Goal: Transaction & Acquisition: Purchase product/service

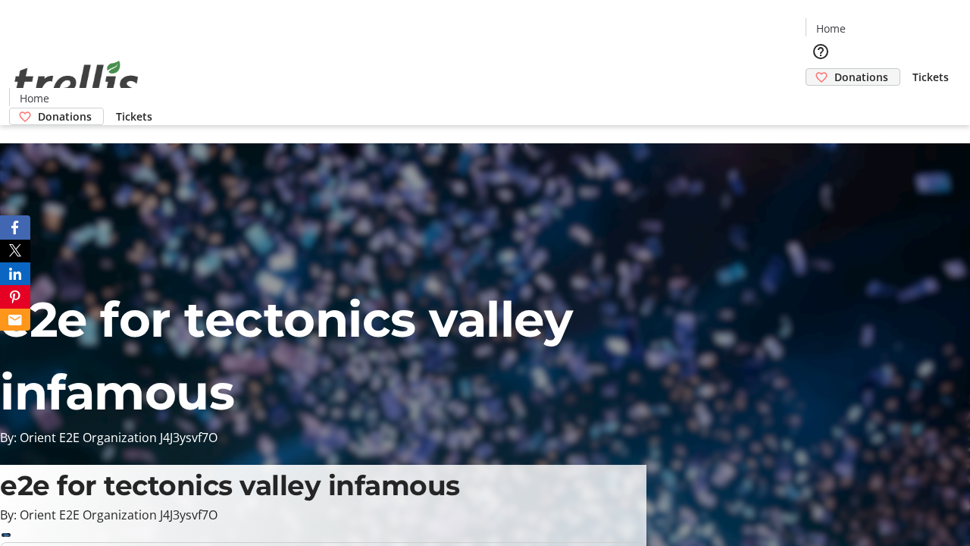
click at [835, 69] on span "Donations" at bounding box center [862, 77] width 54 height 16
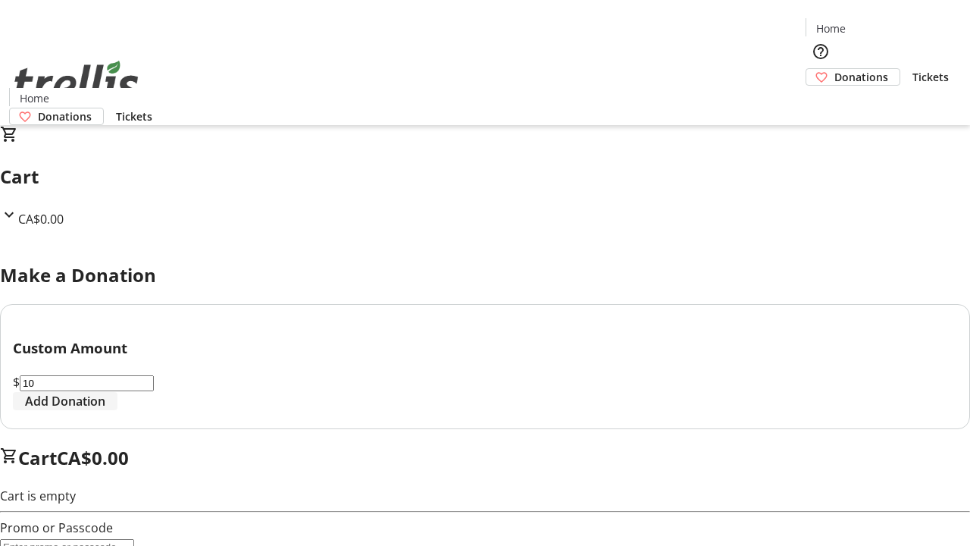
click at [105, 410] on span "Add Donation" at bounding box center [65, 401] width 80 height 18
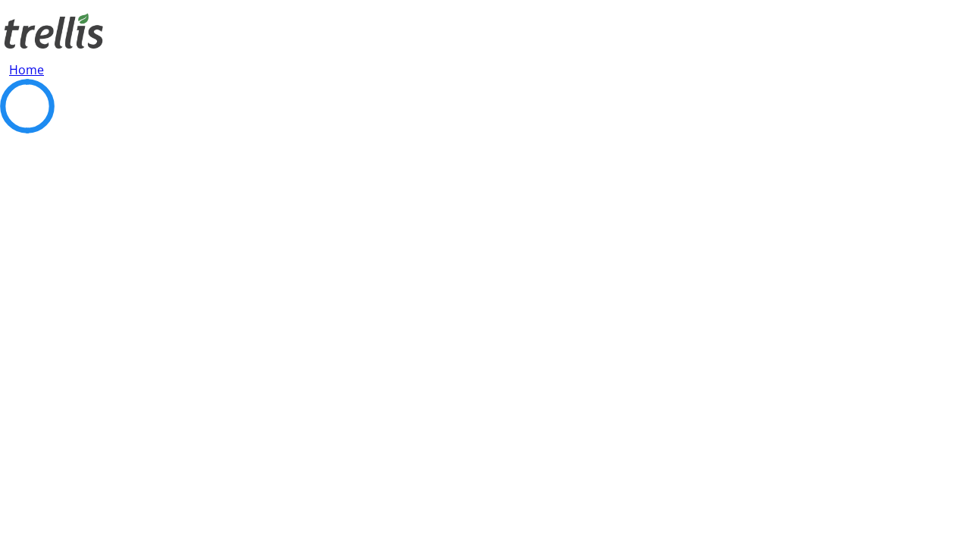
select select "CA"
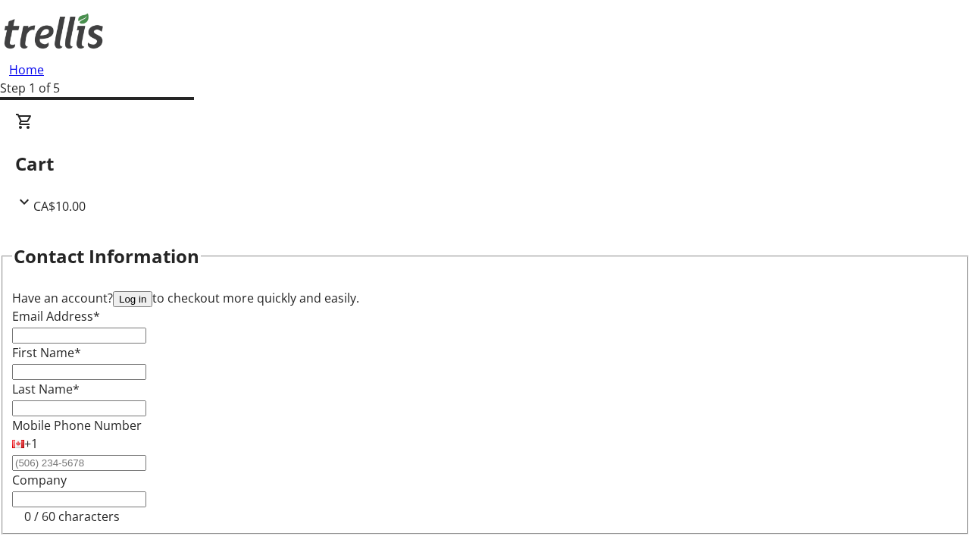
click at [152, 291] on button "Log in" at bounding box center [132, 299] width 39 height 16
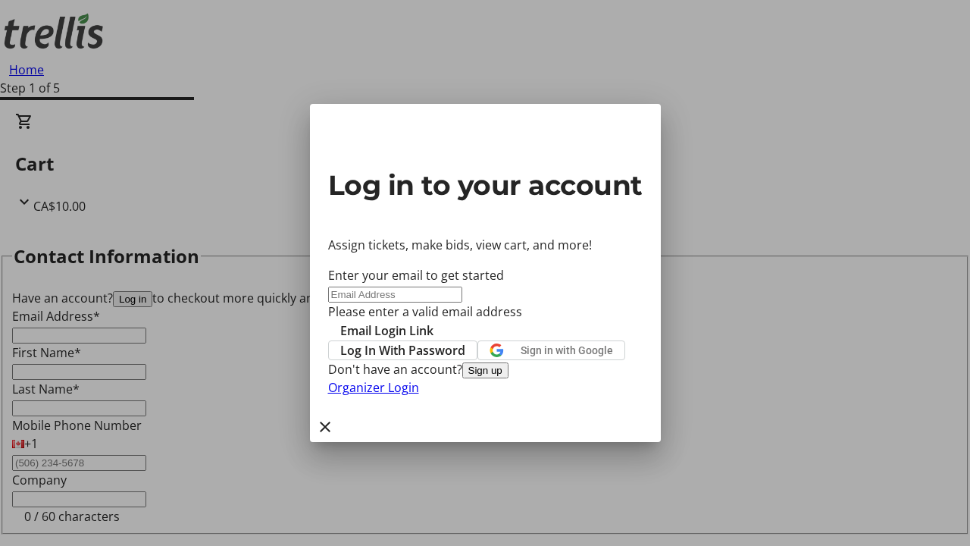
click at [509, 378] on button "Sign up" at bounding box center [485, 370] width 46 height 16
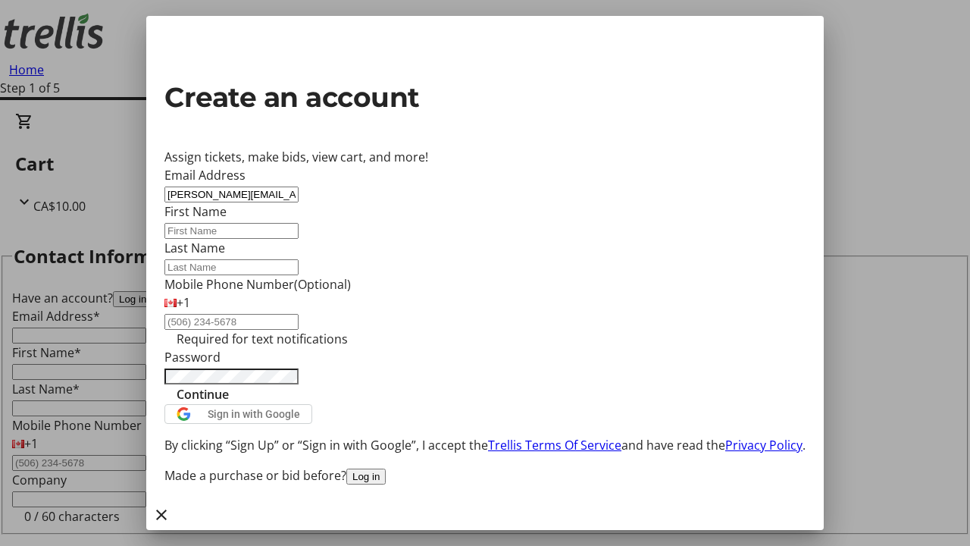
type input "[PERSON_NAME][EMAIL_ADDRESS][PERSON_NAME][DOMAIN_NAME]"
type input "[PERSON_NAME]"
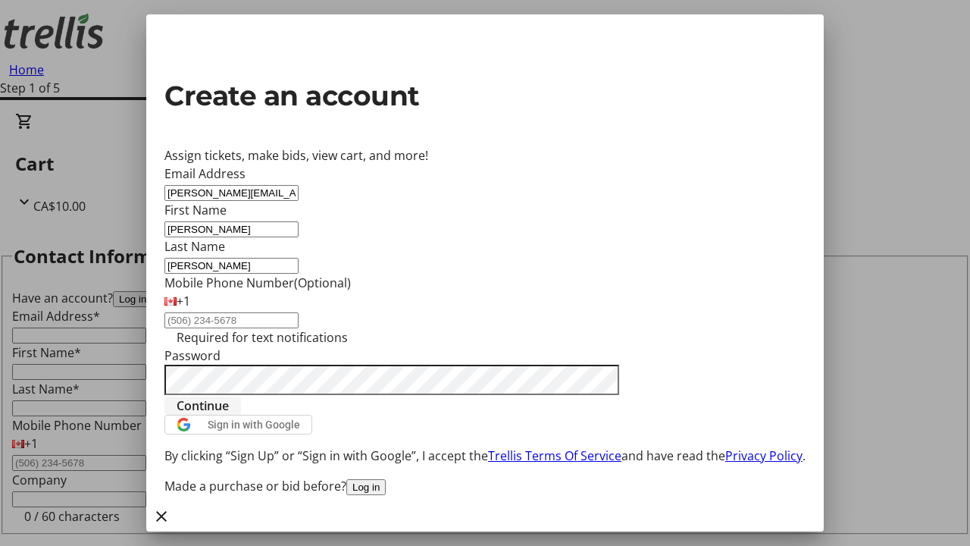
click at [229, 415] on span "Continue" at bounding box center [203, 405] width 52 height 18
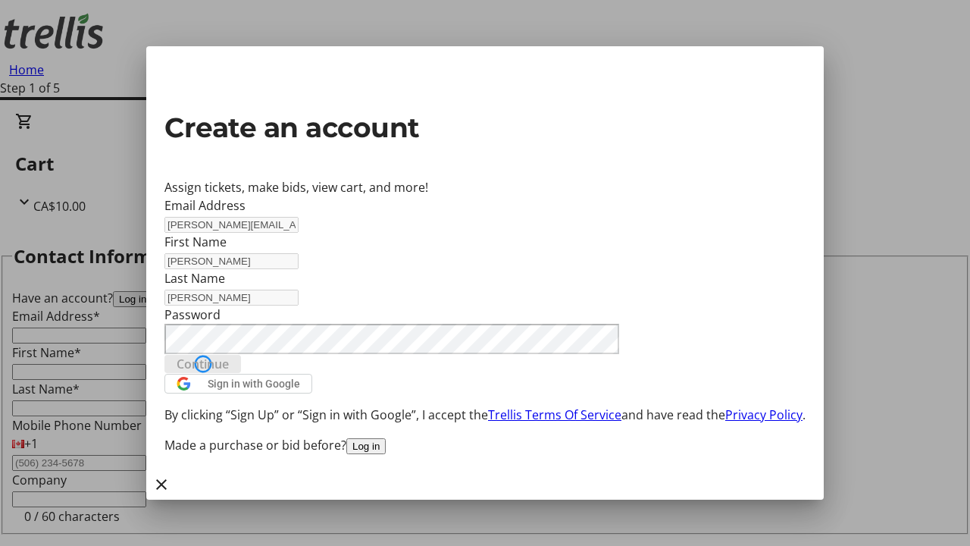
type input "[PERSON_NAME][EMAIL_ADDRESS][PERSON_NAME][DOMAIN_NAME]"
type input "[PERSON_NAME]"
select select "CA"
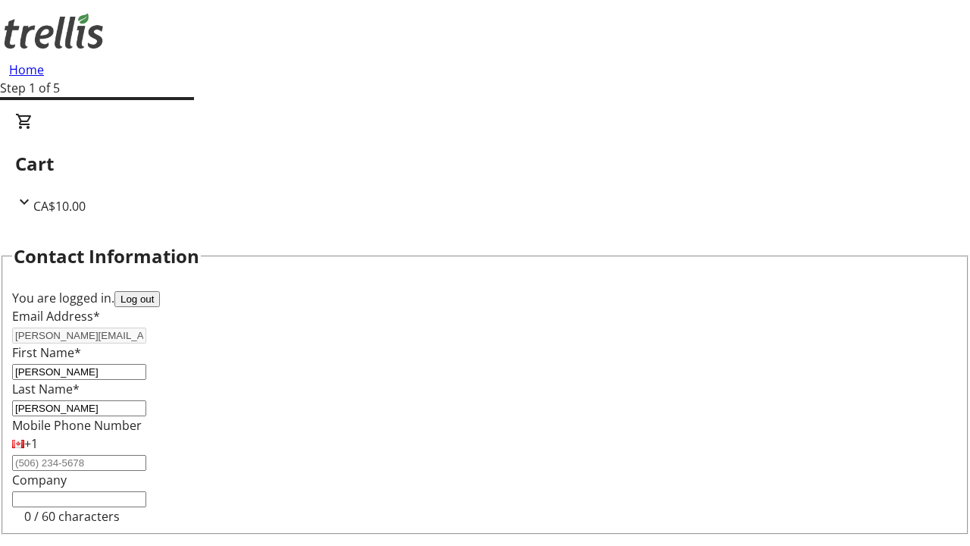
type input "[STREET_ADDRESS][PERSON_NAME]"
type input "Kelowna"
select select "BC"
type input "Kelowna"
type input "V1Y 0C2"
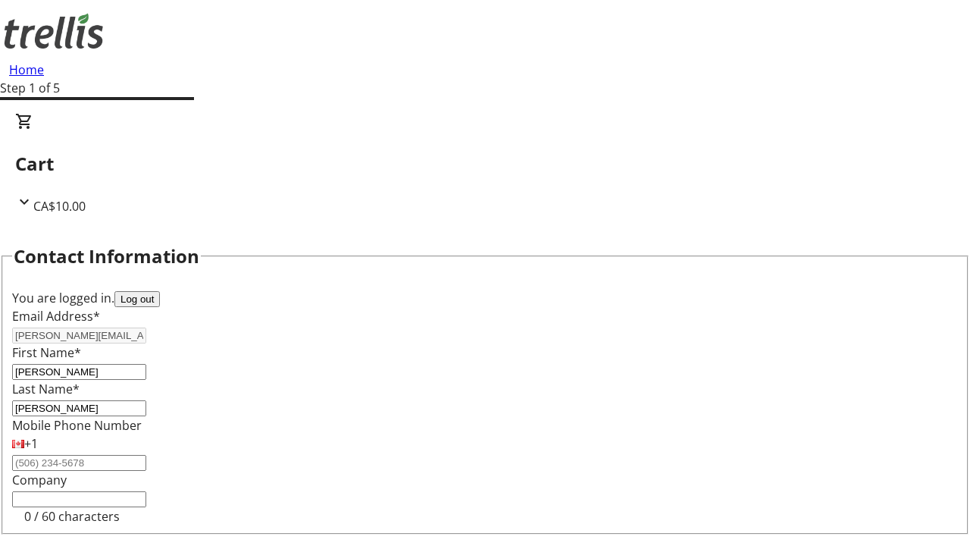
select select "BC"
select select "CA"
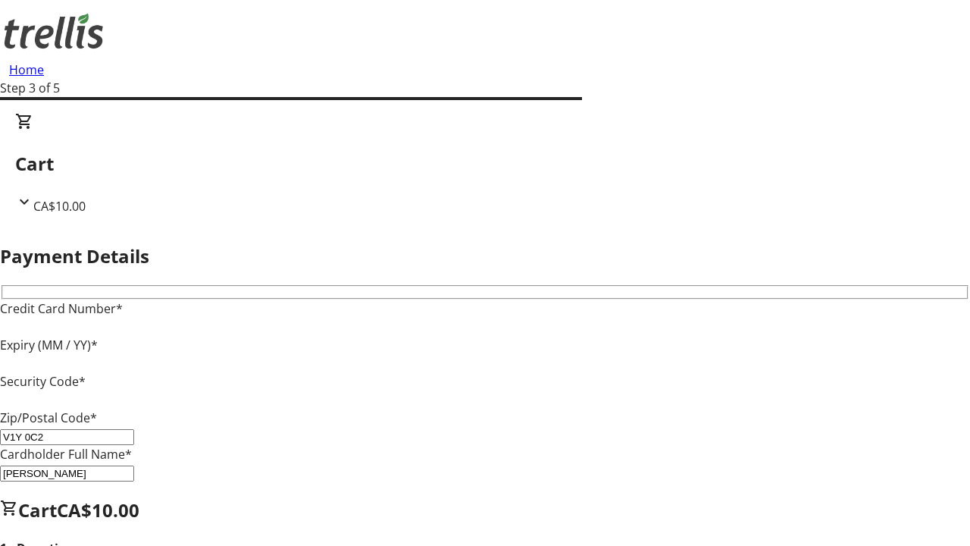
type input "V1Y 0C2"
